Goal: Information Seeking & Learning: Learn about a topic

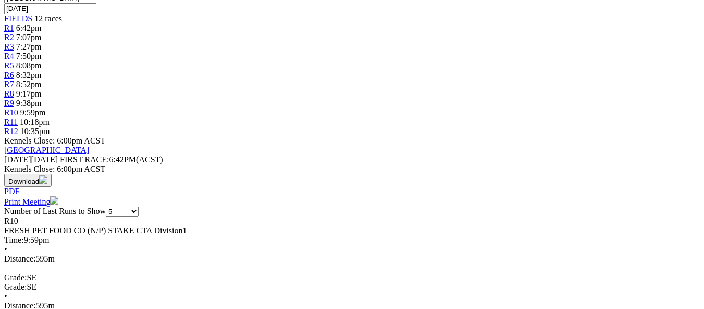
scroll to position [365, 0]
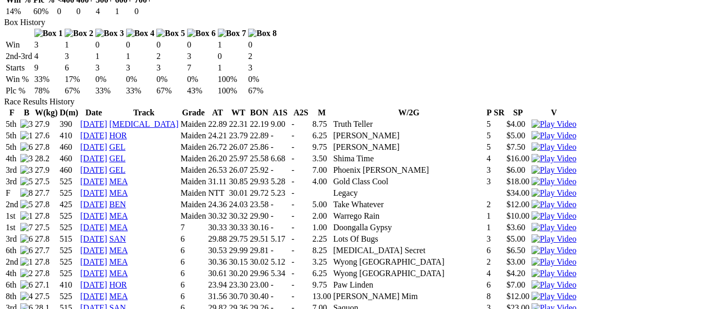
scroll to position [678, 0]
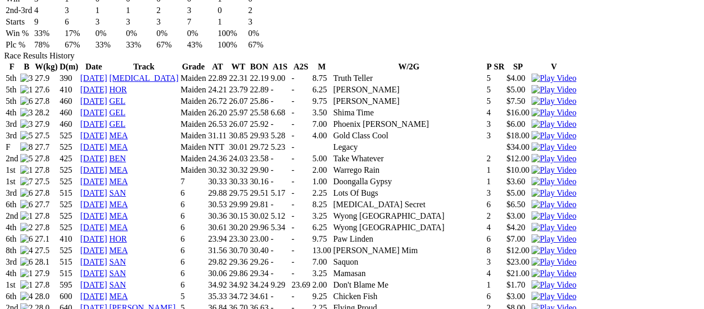
scroll to position [730, 0]
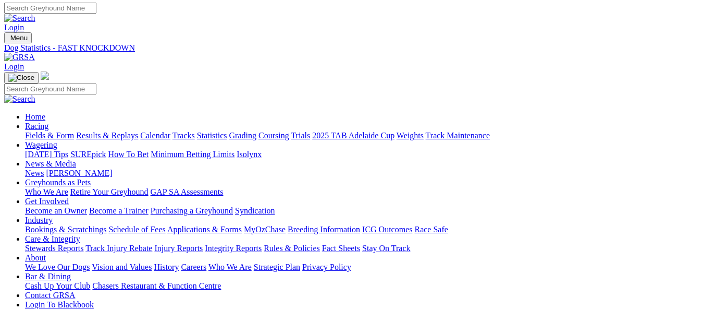
scroll to position [0, 0]
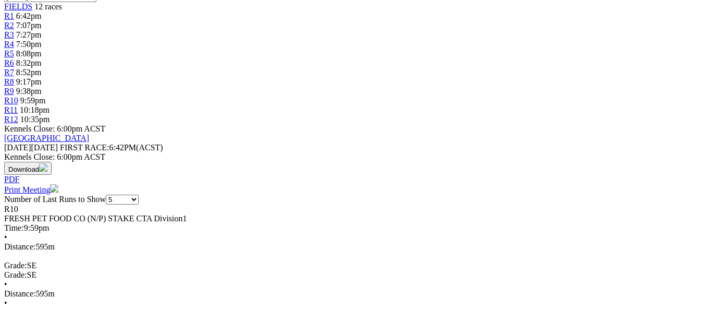
scroll to position [417, 0]
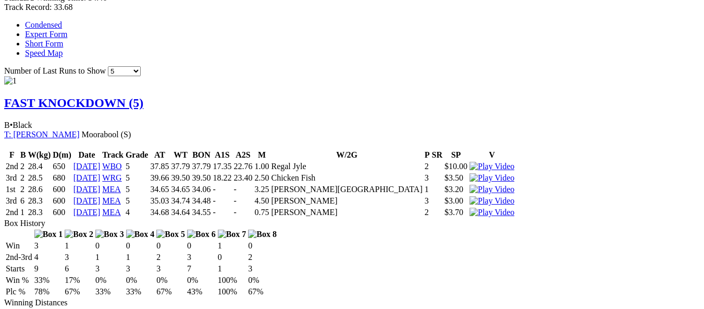
scroll to position [730, 0]
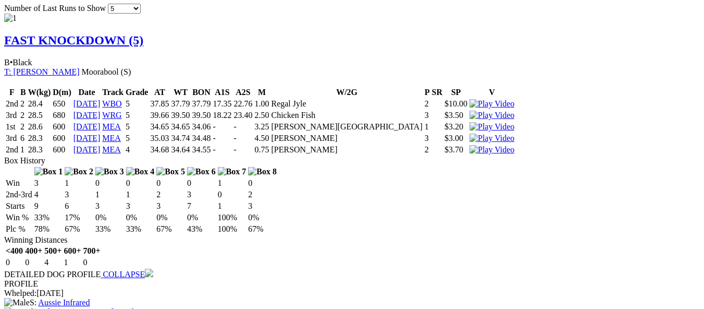
scroll to position [782, 0]
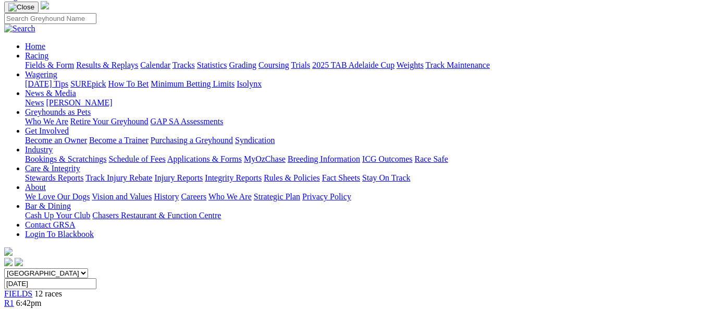
scroll to position [104, 0]
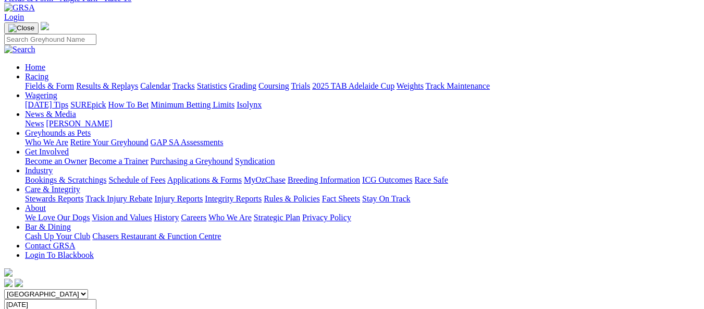
scroll to position [156, 0]
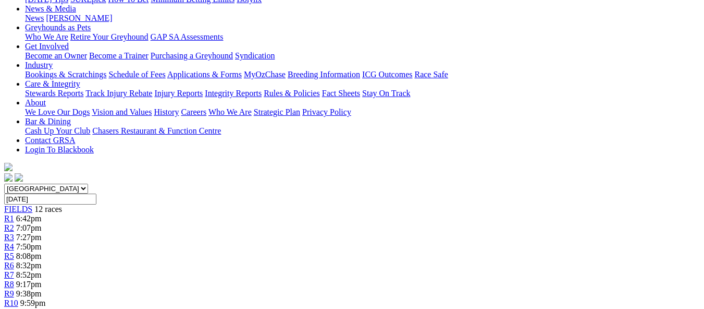
click at [50, 308] on span "10:18pm" at bounding box center [35, 312] width 30 height 9
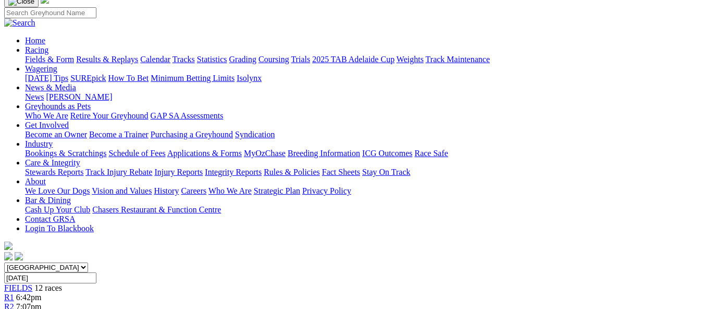
scroll to position [104, 0]
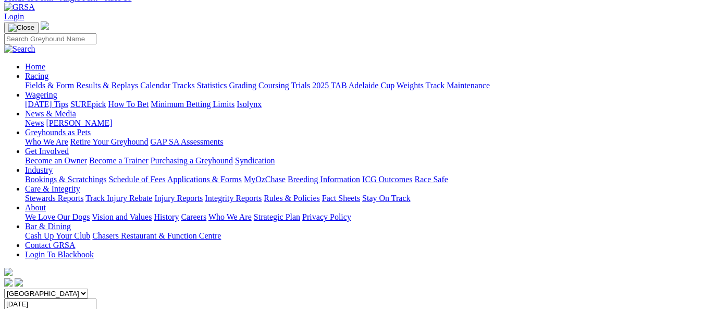
scroll to position [52, 0]
